Goal: Task Accomplishment & Management: Manage account settings

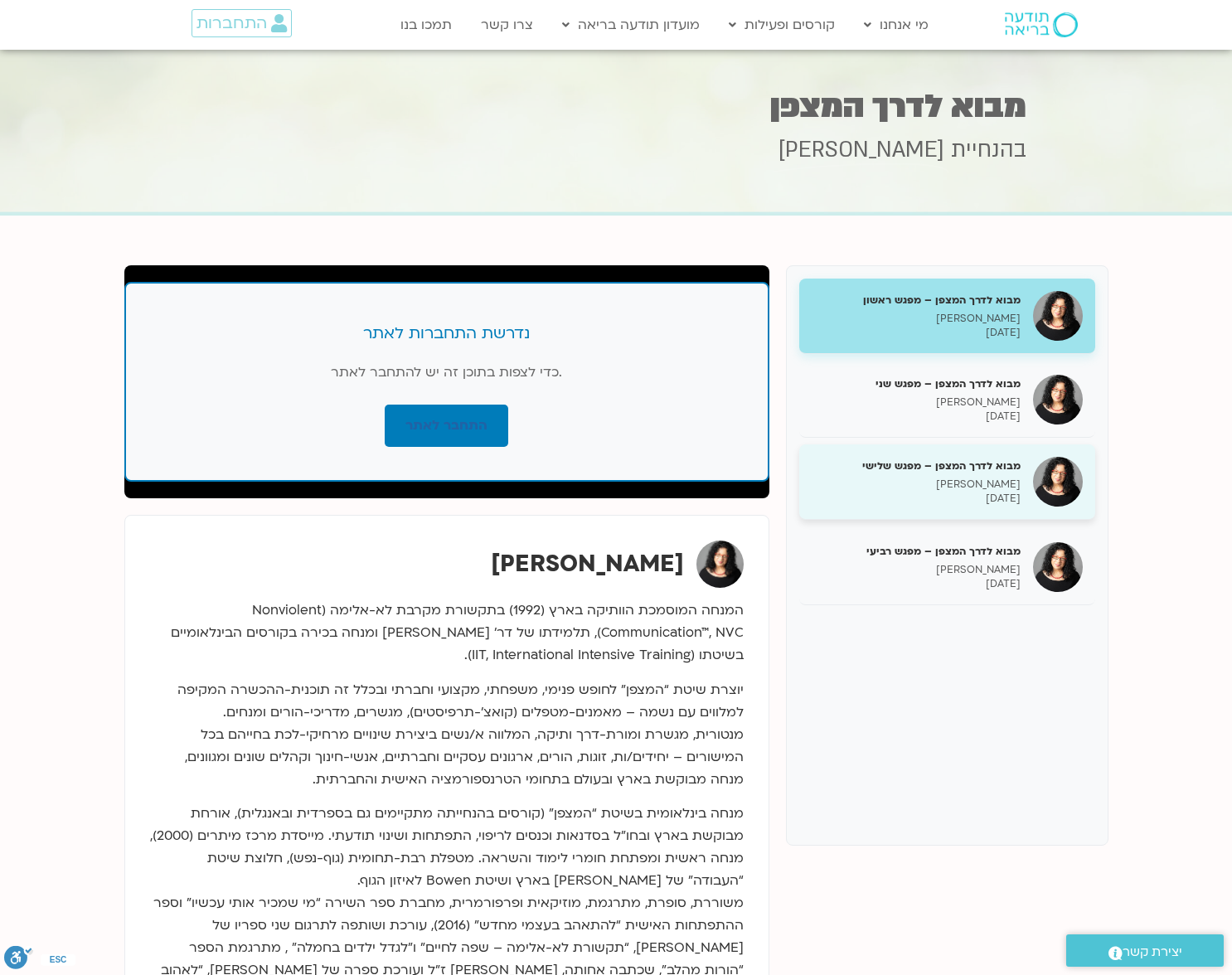
click at [978, 467] on h5 "מבוא לדרך המצפן – מפגש שלישי" at bounding box center [916, 466] width 209 height 14
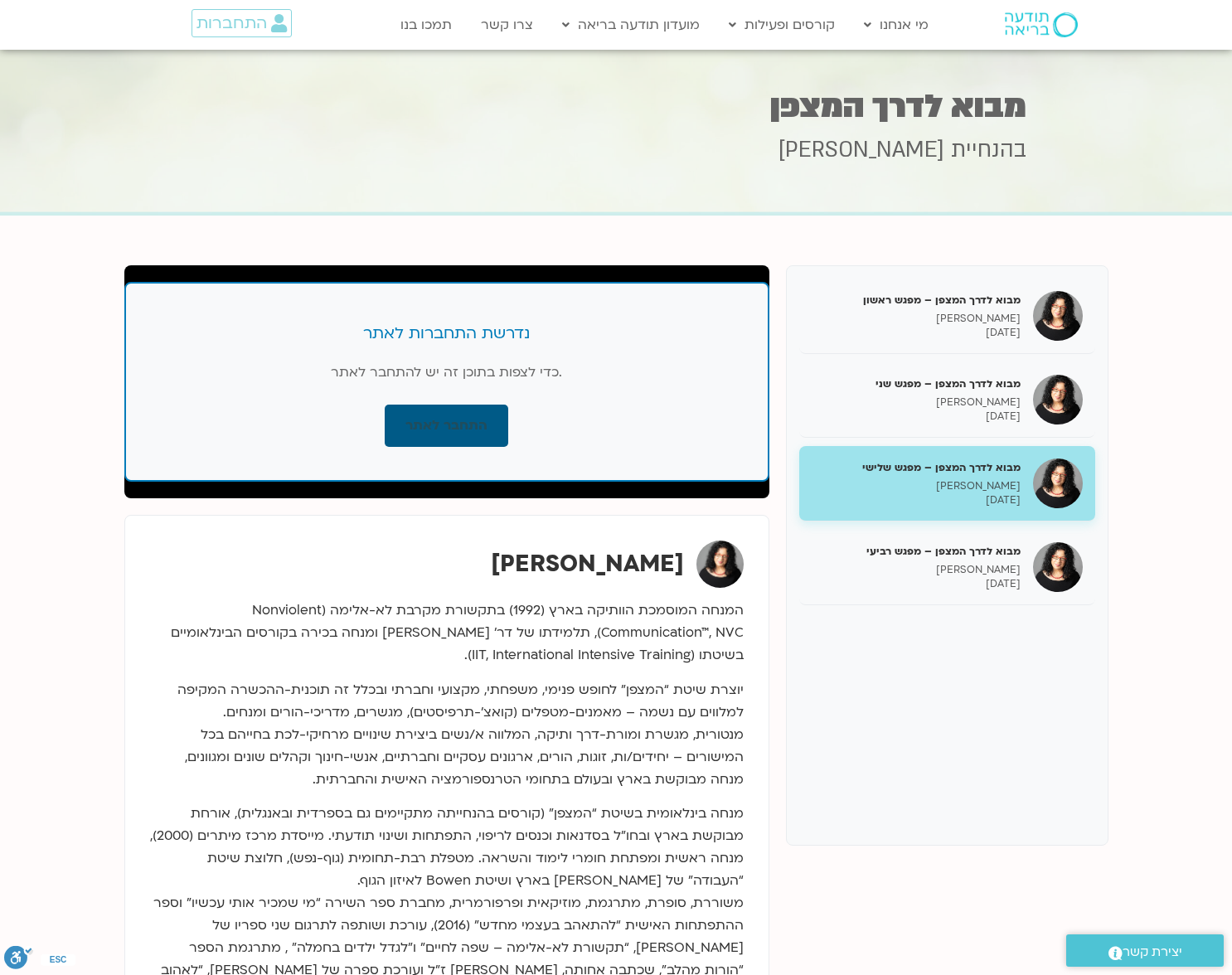
click at [436, 423] on link "התחבר לאתר" at bounding box center [446, 426] width 123 height 42
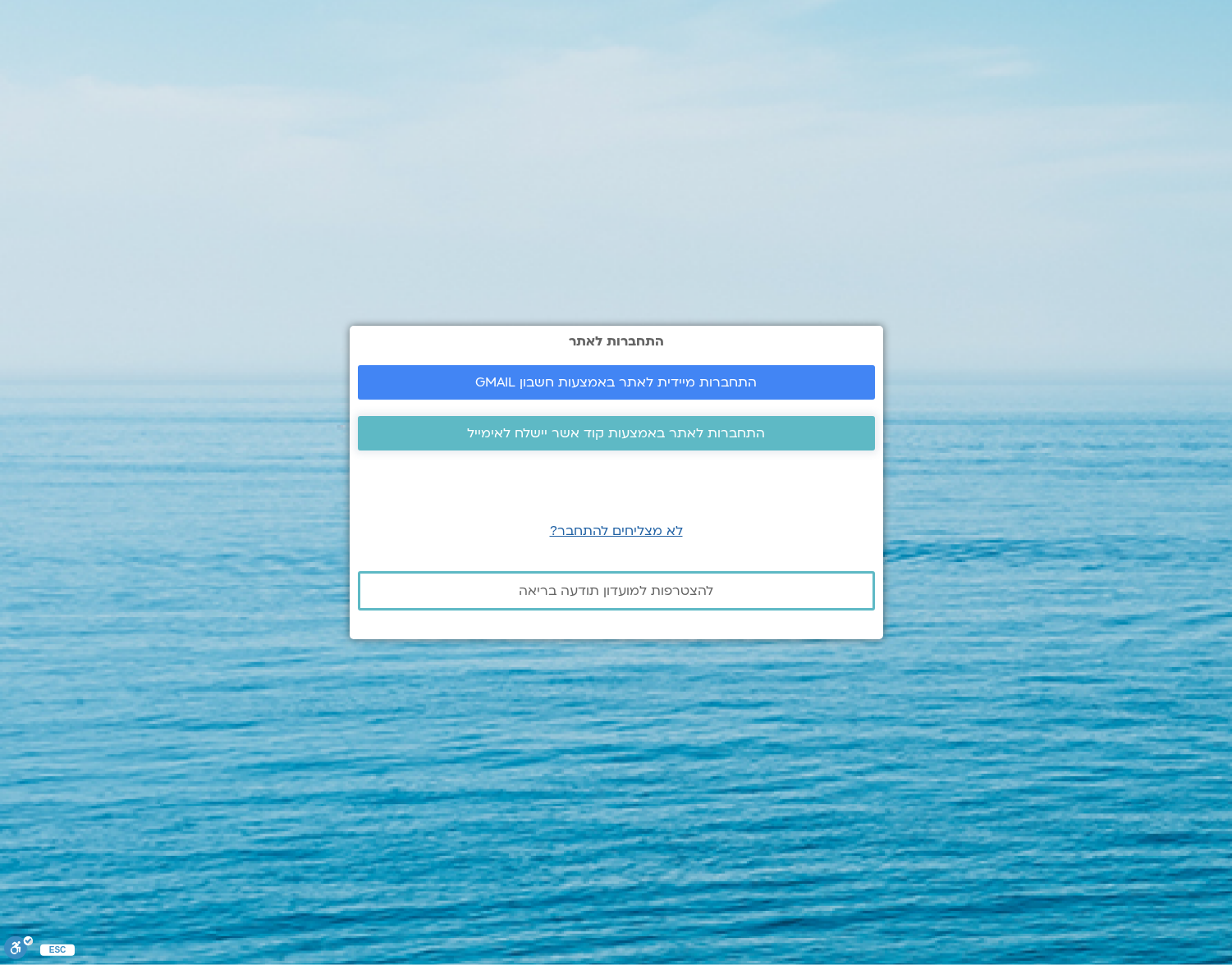
click at [613, 437] on span "התחברות לאתר באמצעות קוד אשר יישלח לאימייל" at bounding box center [616, 432] width 298 height 14
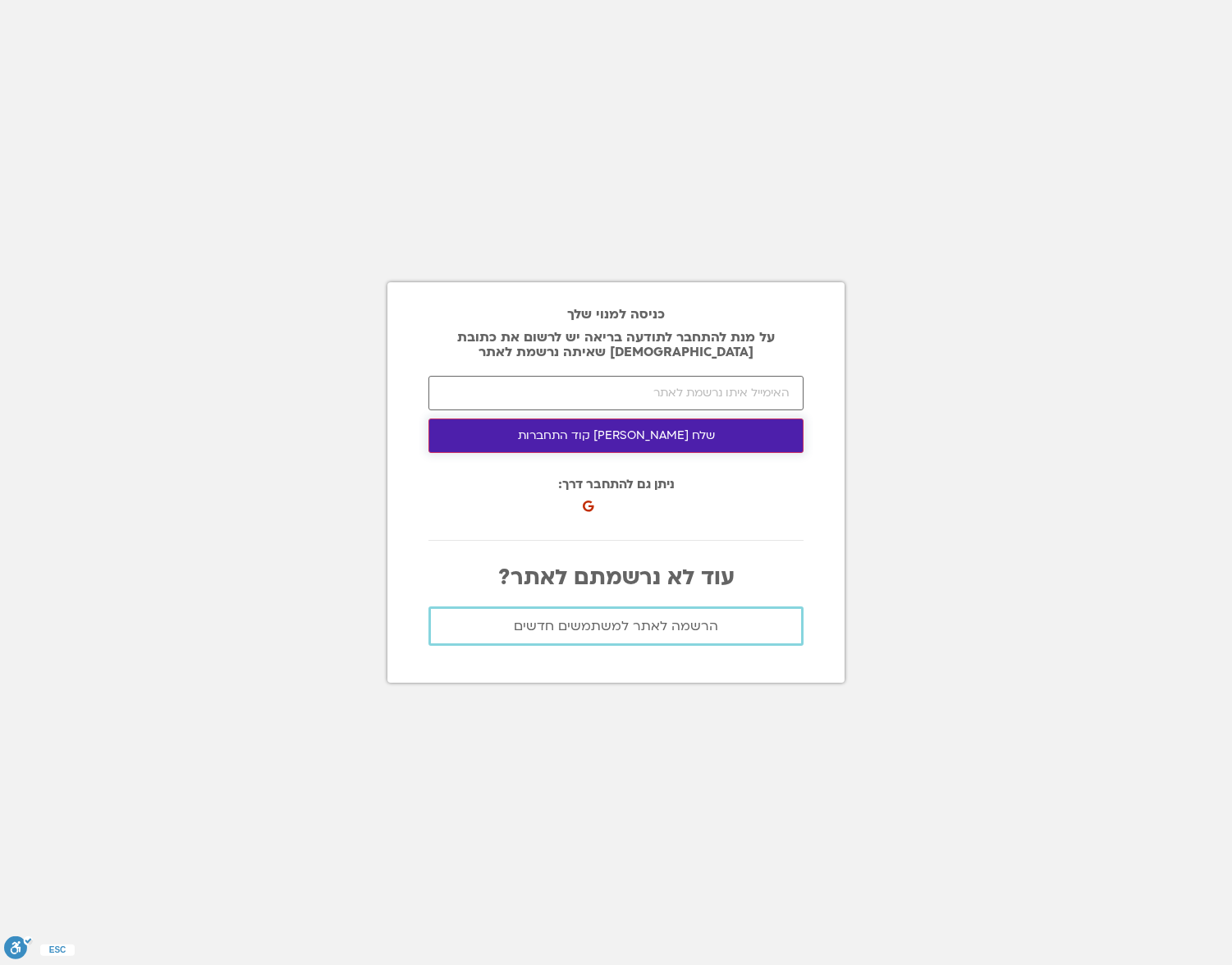
click at [577, 434] on button "שלח [PERSON_NAME] קוד התחברות" at bounding box center [616, 436] width 375 height 34
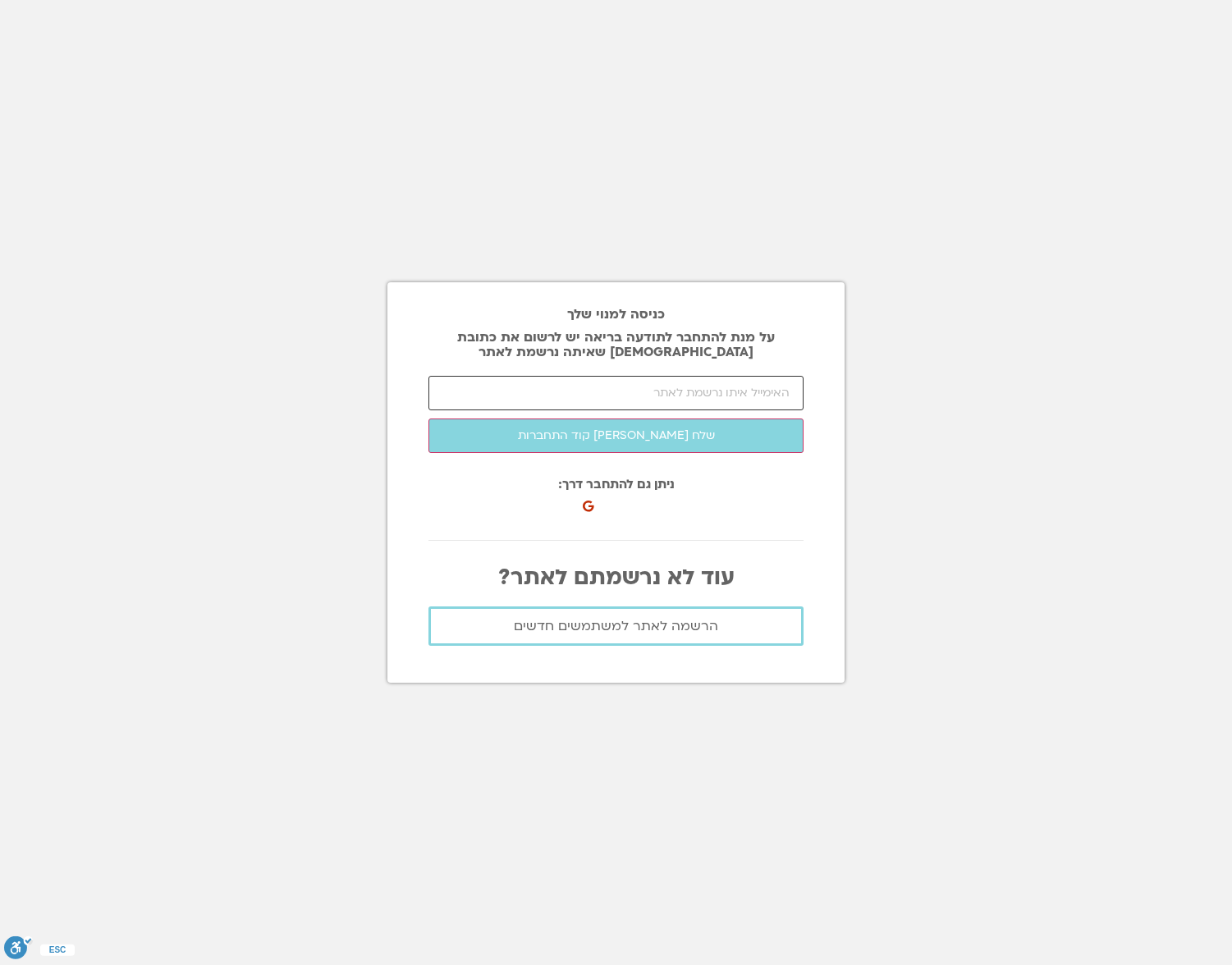
click at [549, 381] on input "email" at bounding box center [616, 393] width 375 height 34
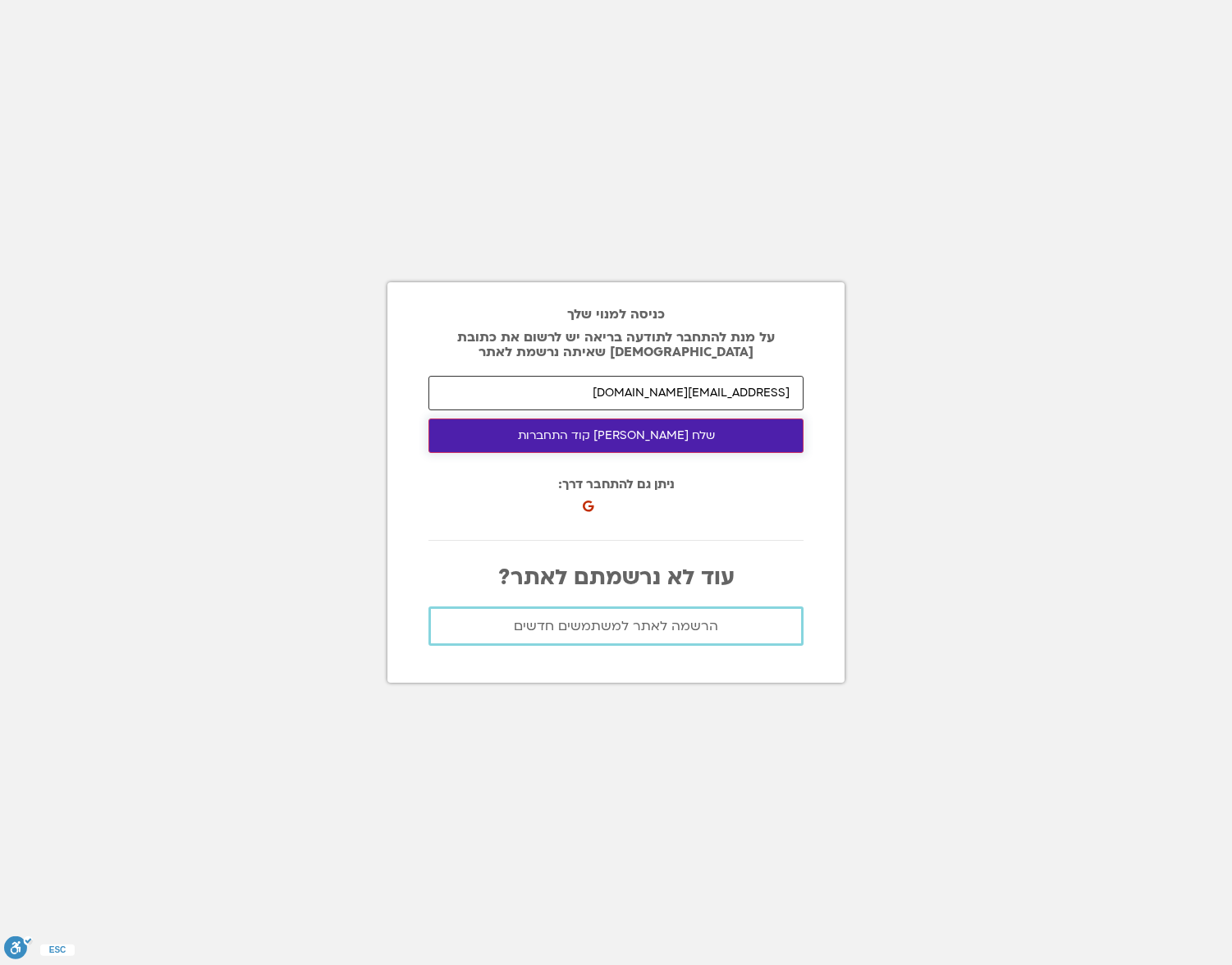
type input "[EMAIL_ADDRESS][DOMAIN_NAME]"
click at [582, 433] on button "שלח [PERSON_NAME] קוד התחברות" at bounding box center [616, 436] width 375 height 34
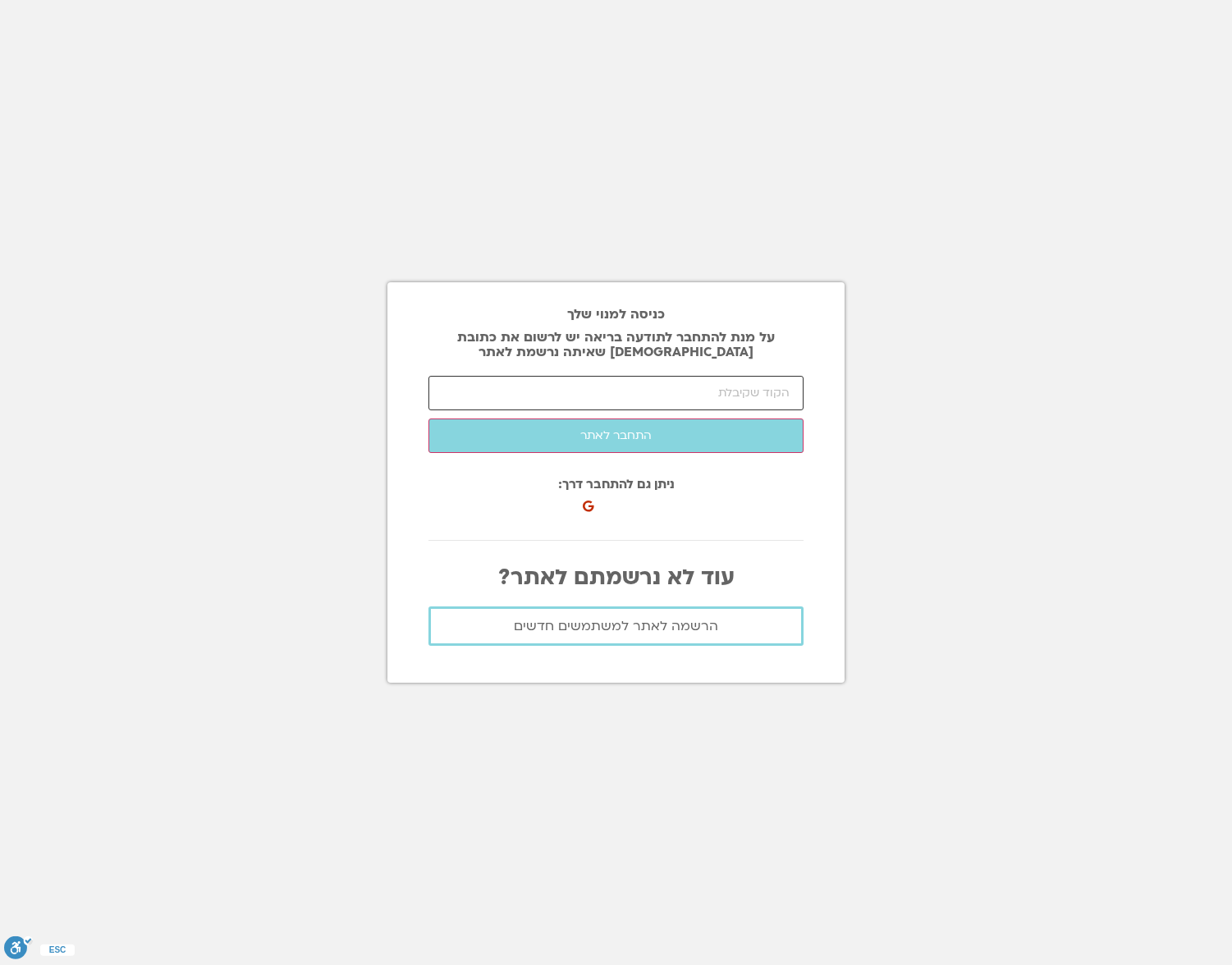
click at [762, 400] on input "number" at bounding box center [616, 393] width 375 height 34
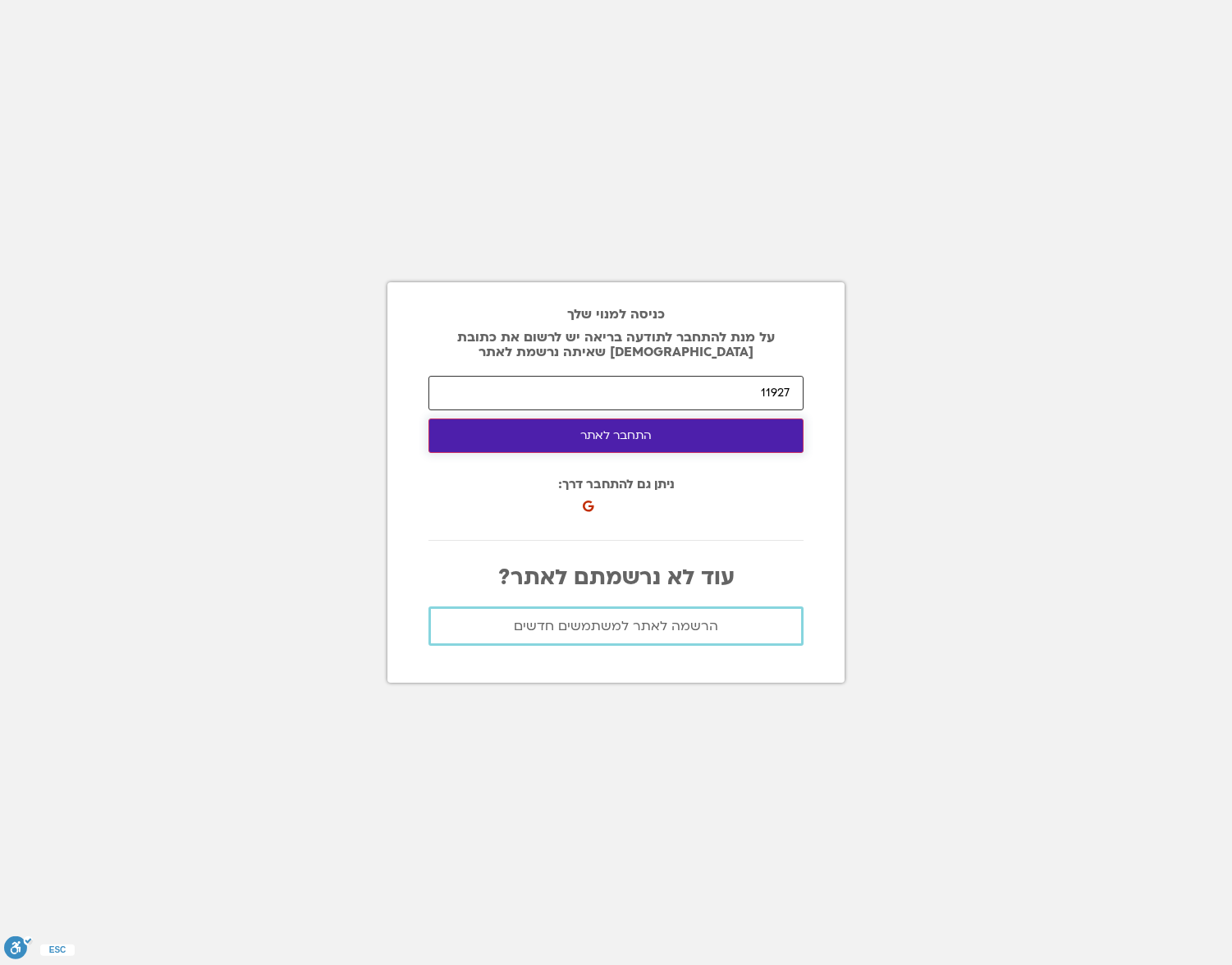
type input "11927"
click at [640, 432] on button "התחבר לאתר" at bounding box center [616, 436] width 375 height 34
